Goal: Navigation & Orientation: Find specific page/section

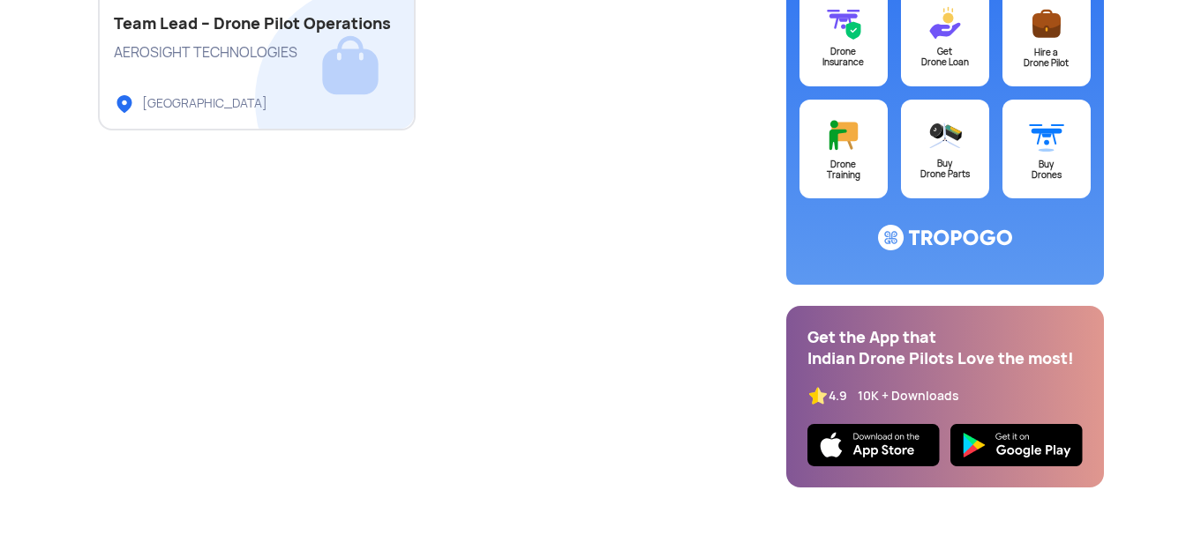
scroll to position [53, 0]
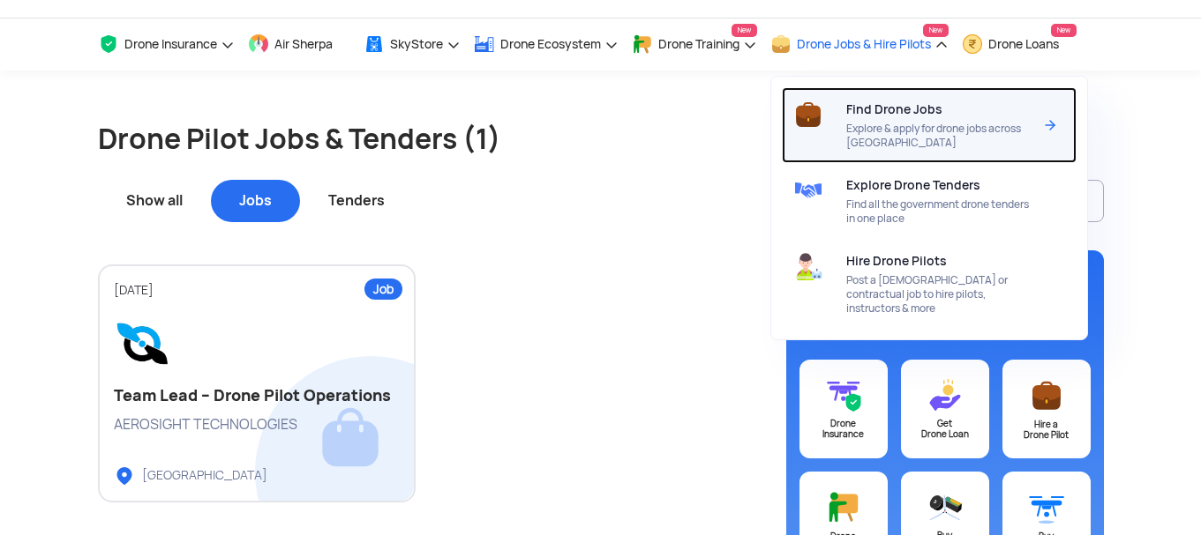
click at [895, 116] on span "Find Drone Jobs" at bounding box center [894, 109] width 96 height 14
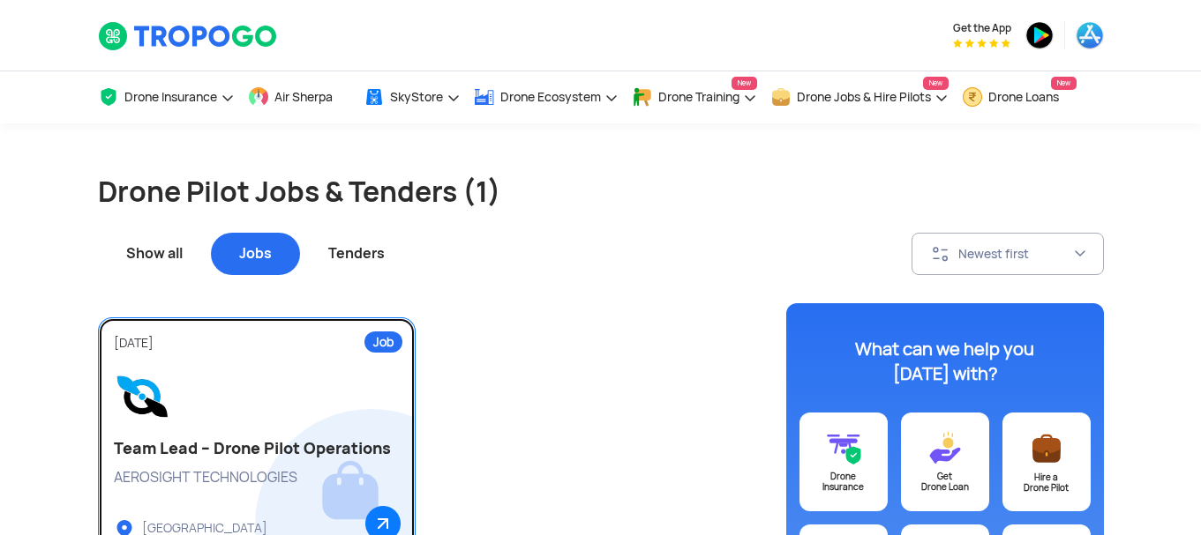
click at [221, 424] on link "Job [DATE] Team Lead – Drone Pilot Operations AEROSIGHT TECHNOLOGIES [GEOGRAPHI…" at bounding box center [257, 437] width 318 height 238
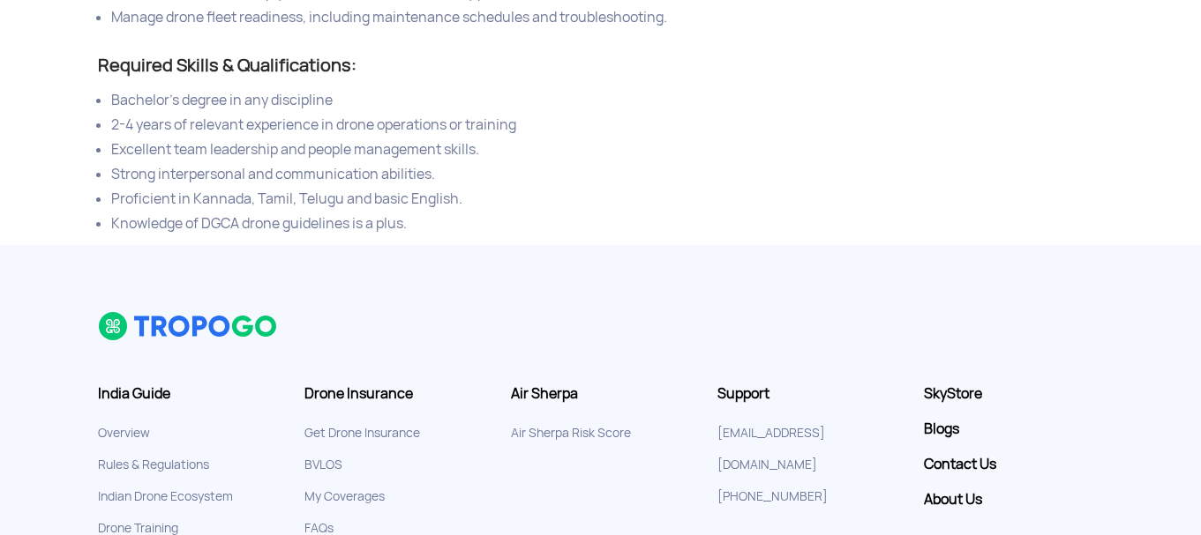
scroll to position [1106, 0]
